Goal: Find specific page/section: Find specific page/section

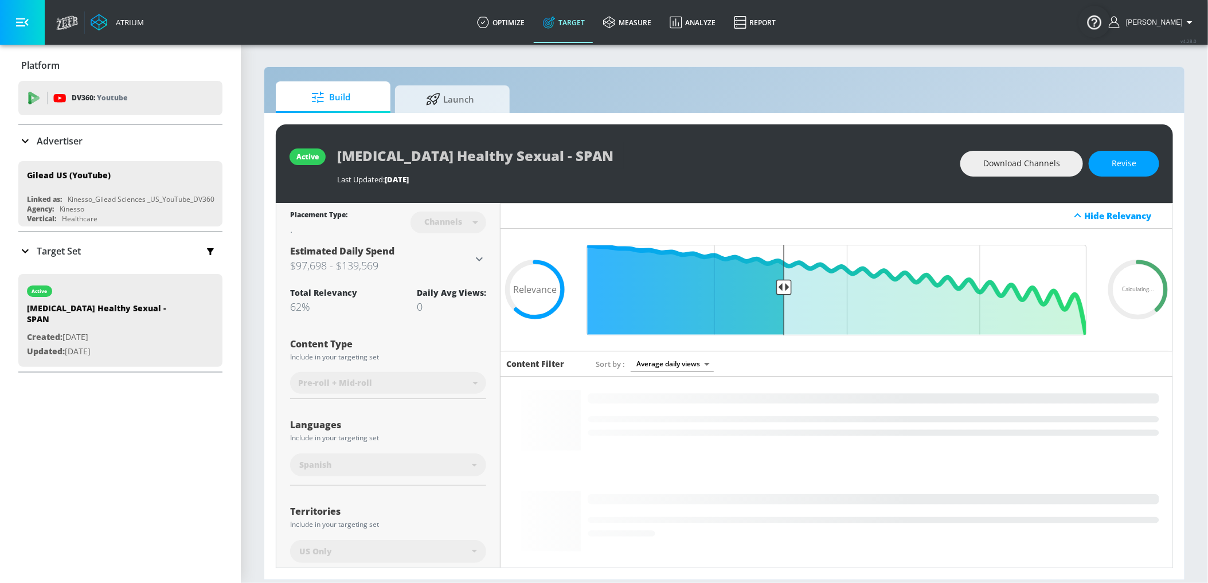
click at [53, 142] on p "Advertiser" at bounding box center [60, 141] width 46 height 13
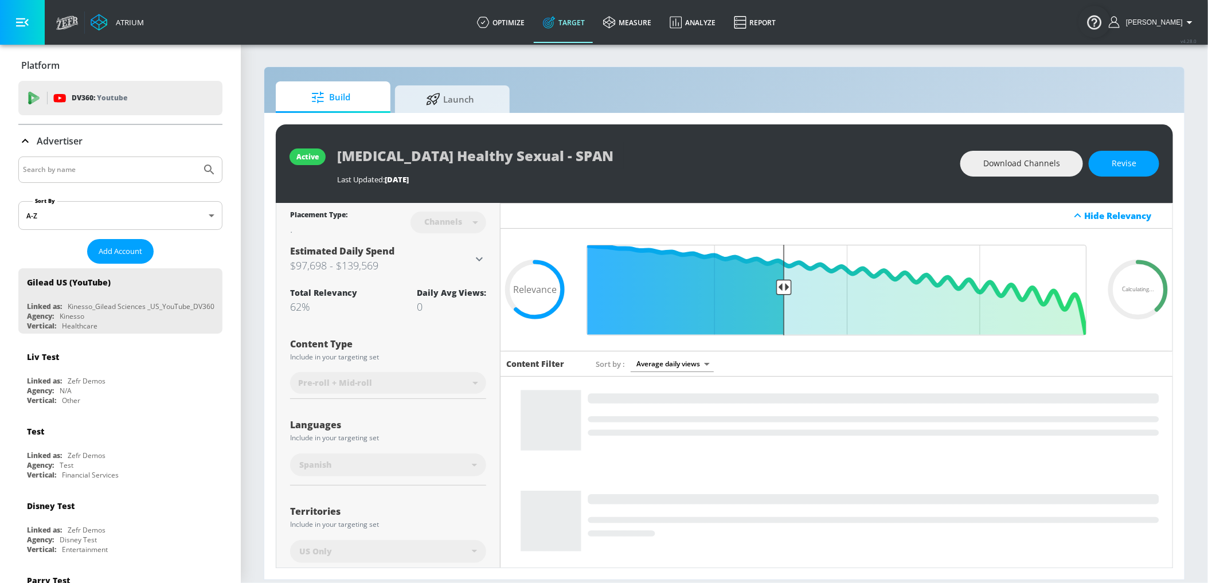
click at [50, 173] on input "Search by name" at bounding box center [110, 169] width 174 height 15
type input "ARS"
click at [204, 176] on icon "Submit Search" at bounding box center [209, 170] width 14 height 14
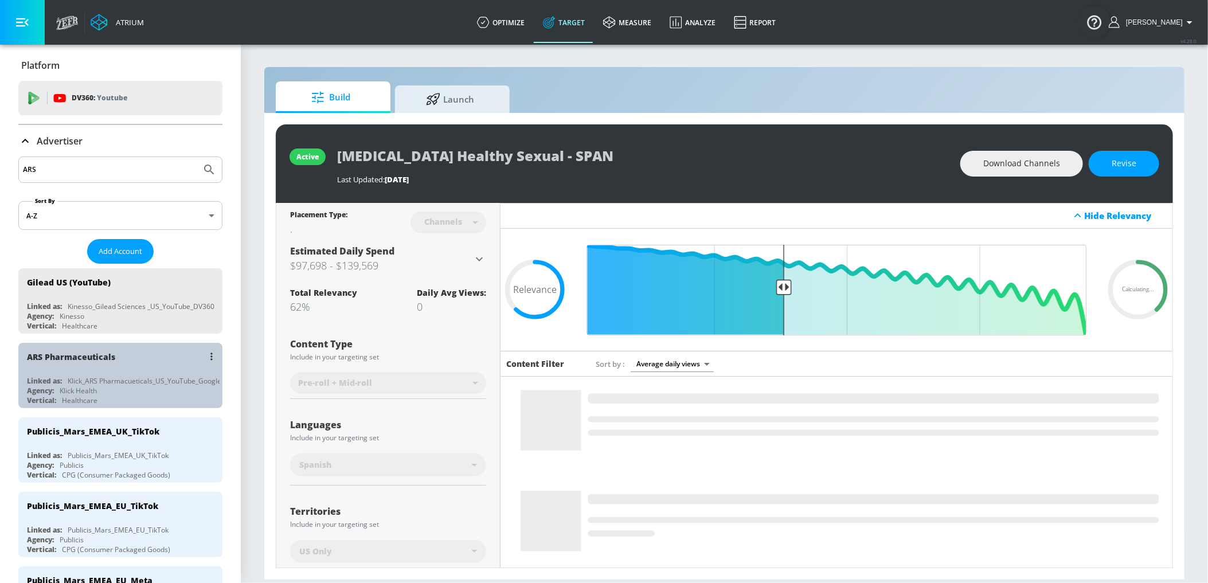
click at [118, 360] on div "ARS Pharmaceuticals" at bounding box center [123, 357] width 193 height 28
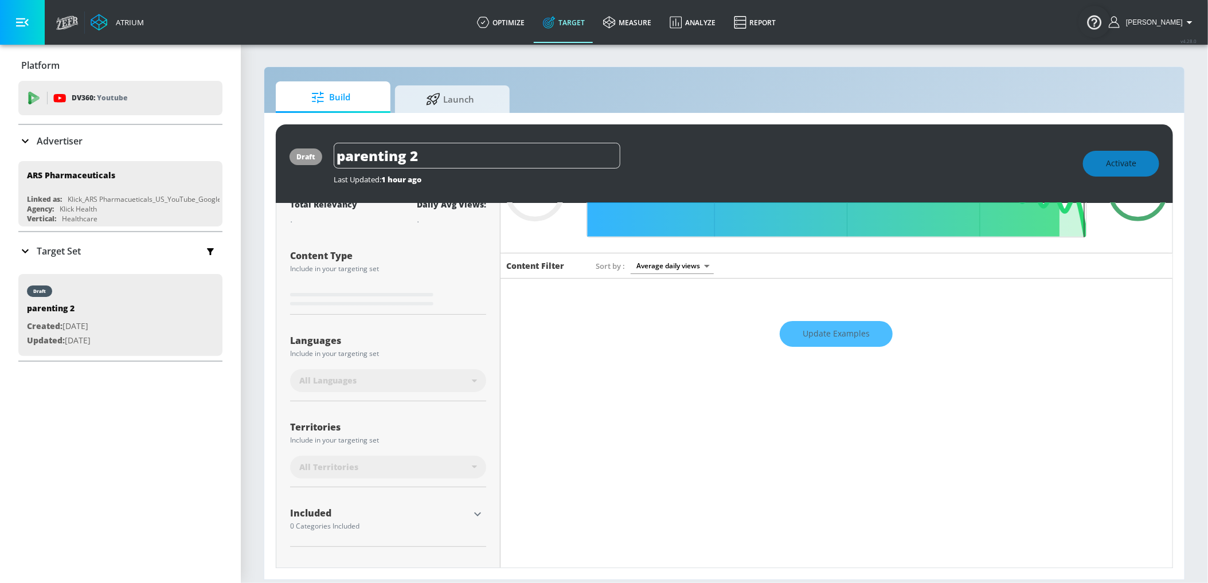
scroll to position [145, 0]
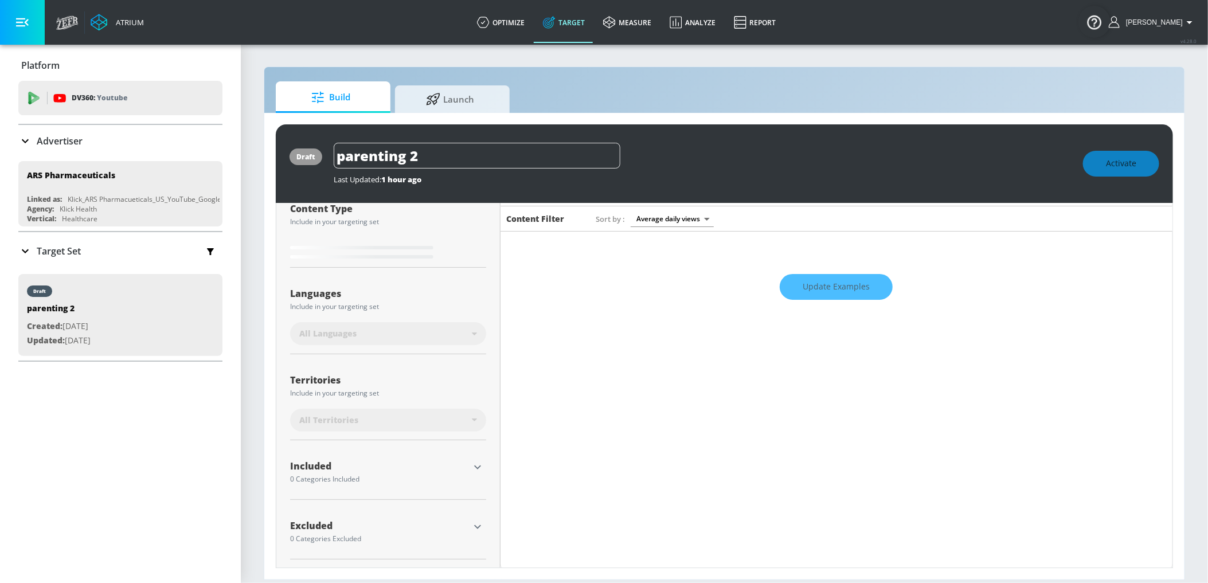
type input "0.7"
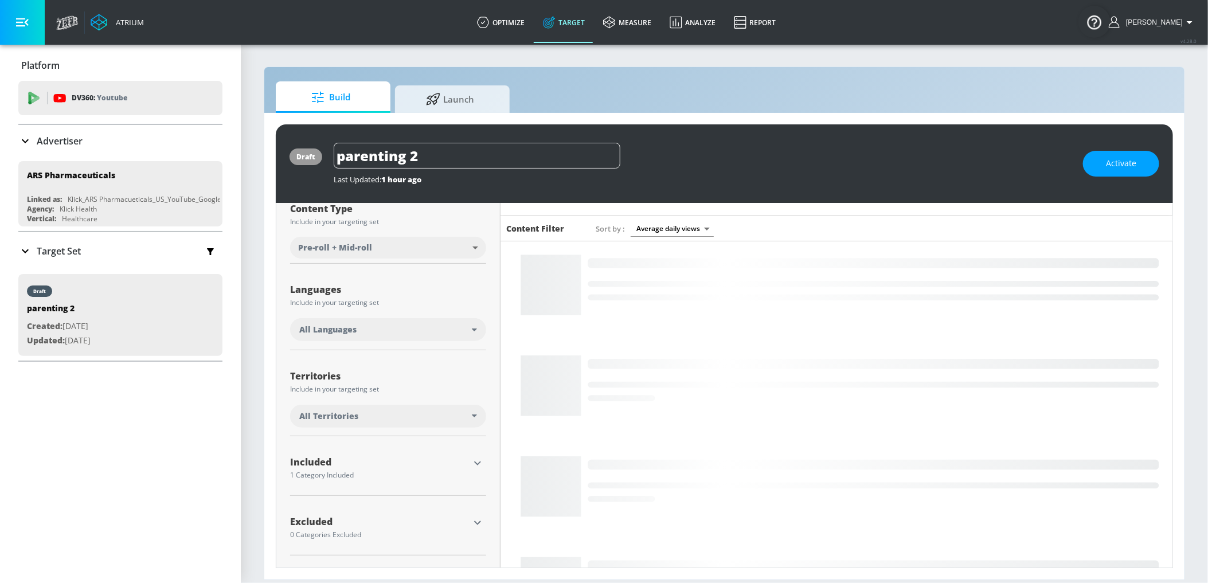
scroll to position [0, 0]
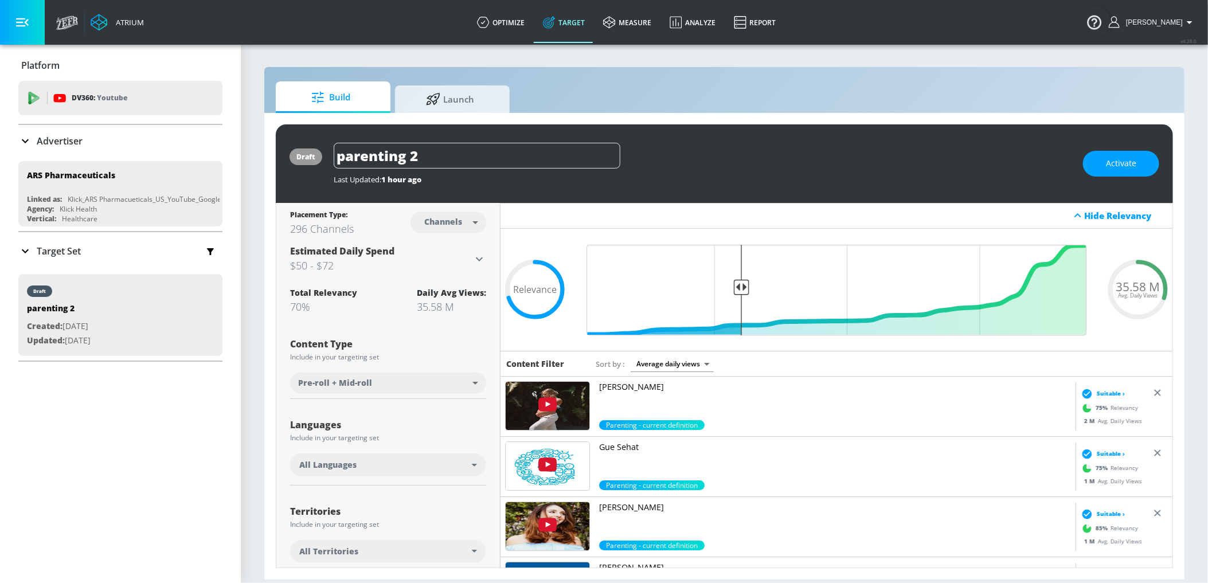
click at [885, 0] on div "Atrium optimize Target measure Analyze Report optimize Target measure Analyze R…" at bounding box center [628, 22] width 1157 height 45
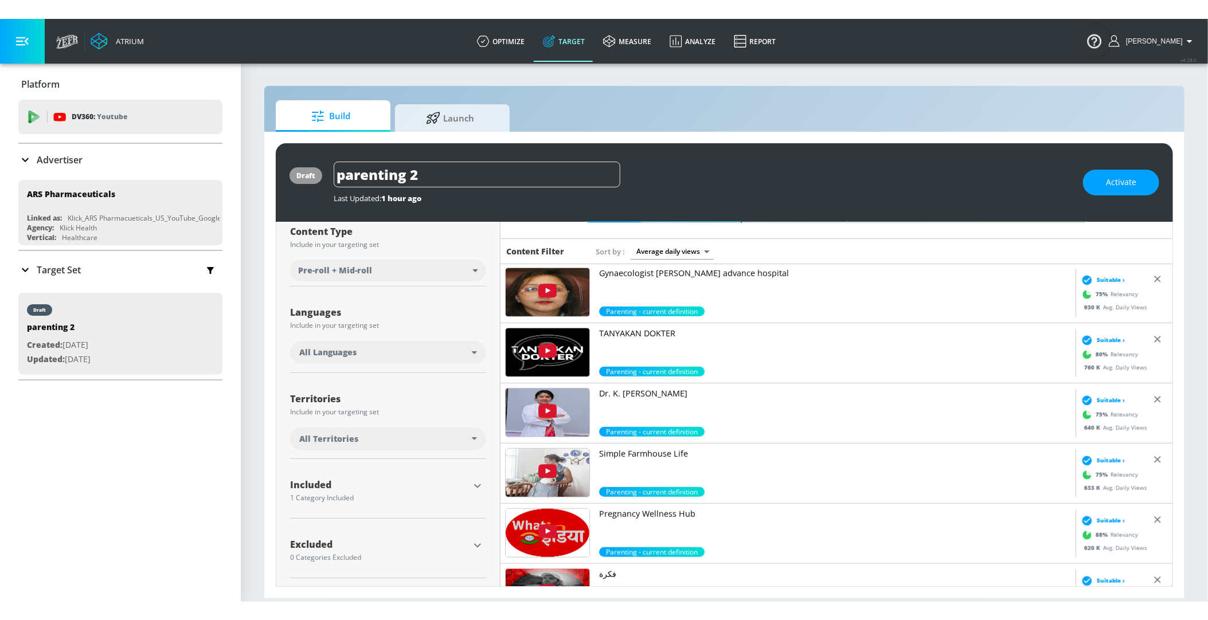
scroll to position [887, 0]
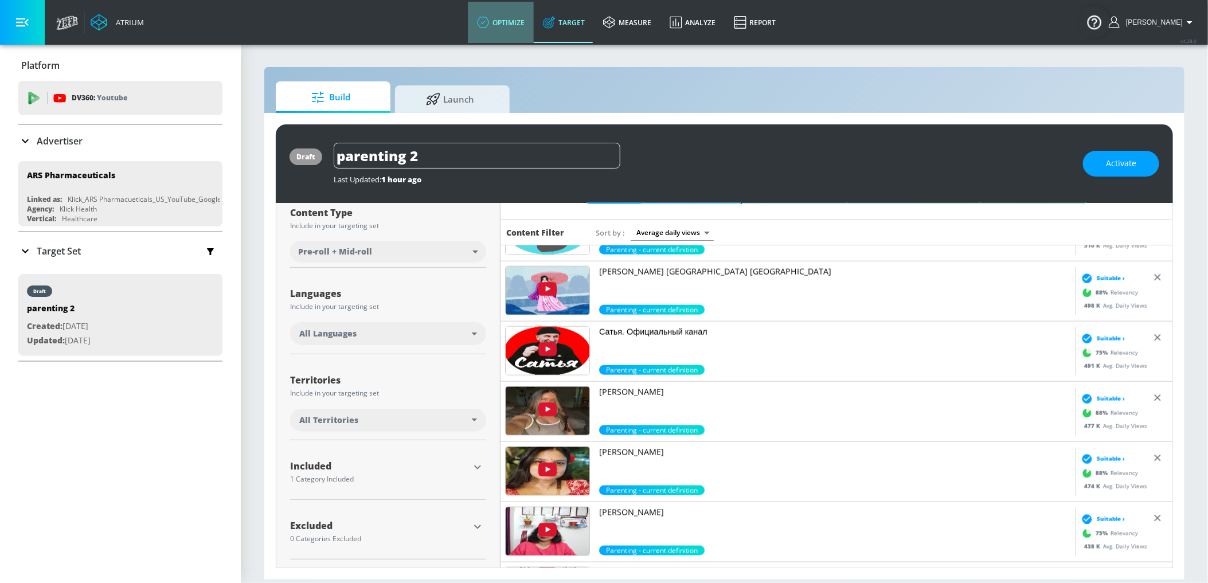
click at [527, 24] on link "optimize" at bounding box center [501, 22] width 66 height 41
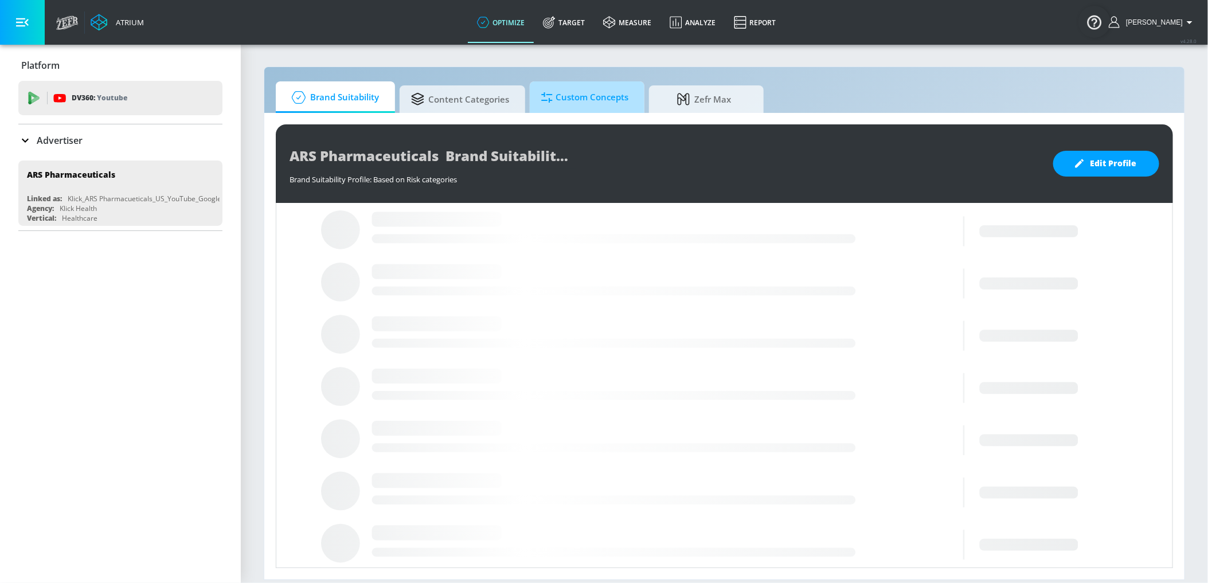
click at [590, 103] on span "Custom Concepts" at bounding box center [584, 98] width 87 height 28
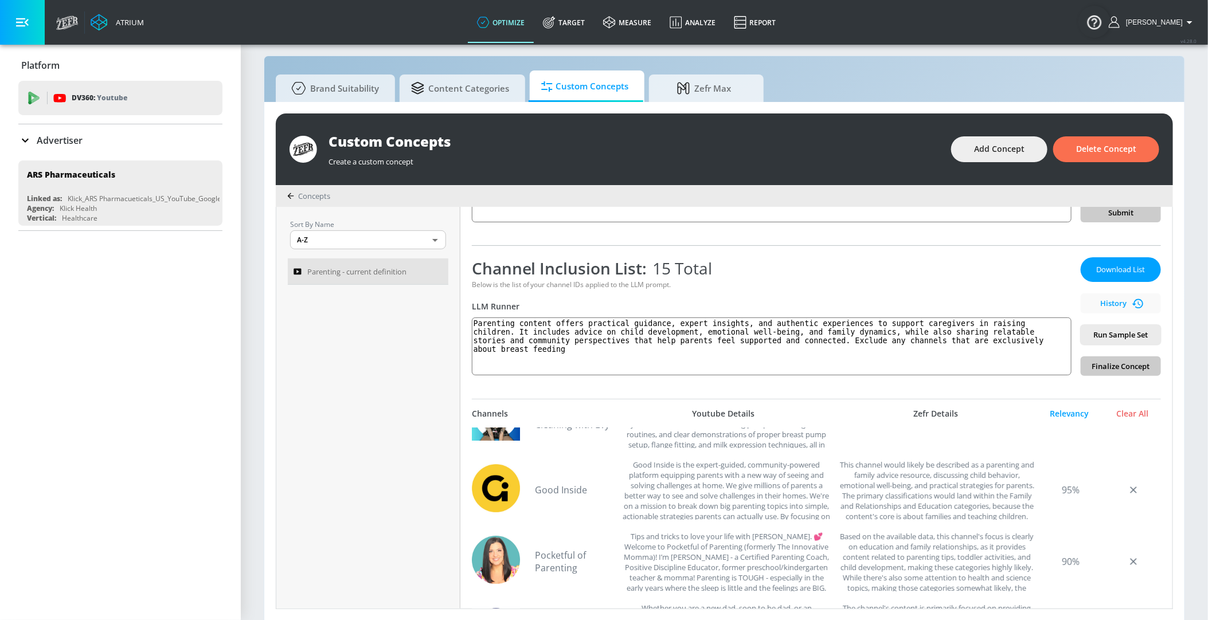
scroll to position [129, 0]
